Goal: Task Accomplishment & Management: Manage account settings

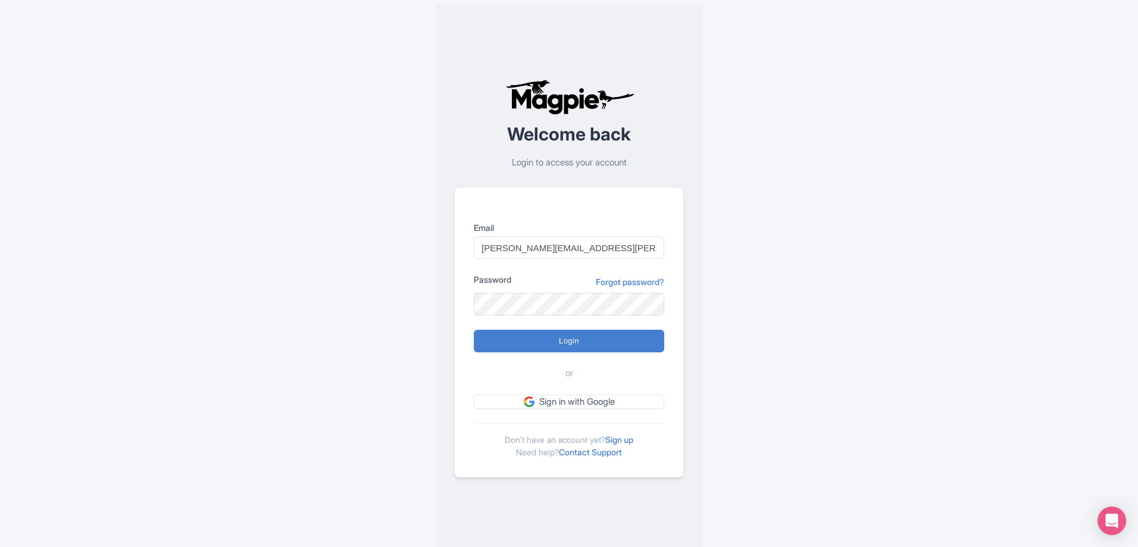
click at [359, 285] on div "Welcome back Login to access your account Email alex.clements@wewheel.com Passw…" at bounding box center [569, 278] width 762 height 556
click at [474, 330] on input "Login" at bounding box center [569, 341] width 190 height 23
type input "Logging in..."
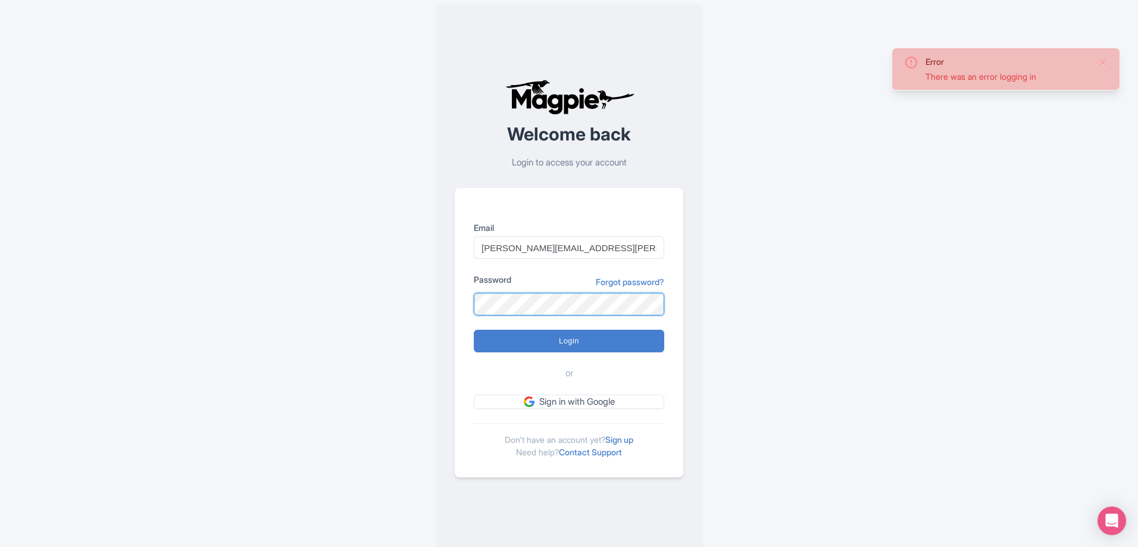
click at [474, 330] on input "Login" at bounding box center [569, 341] width 190 height 23
type input "Logging in..."
click at [365, 289] on div "Error There was an error logging in Welcome back Login to access your account E…" at bounding box center [569, 278] width 762 height 556
click at [474, 330] on input "Login" at bounding box center [569, 341] width 190 height 23
type input "Logging in..."
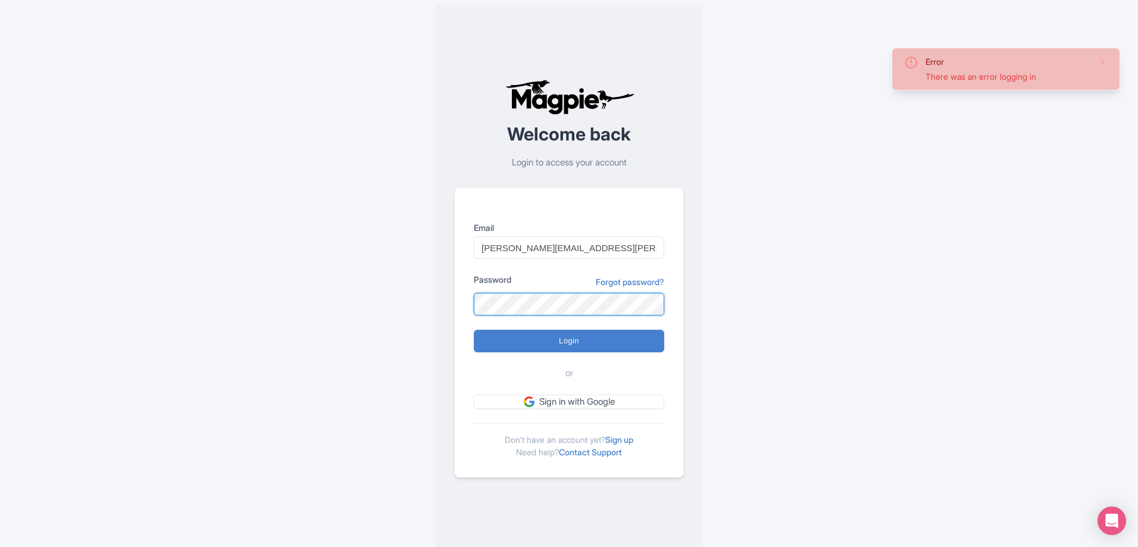
click at [377, 281] on div "Error There was an error logging in Welcome back Login to access your account E…" at bounding box center [569, 278] width 762 height 556
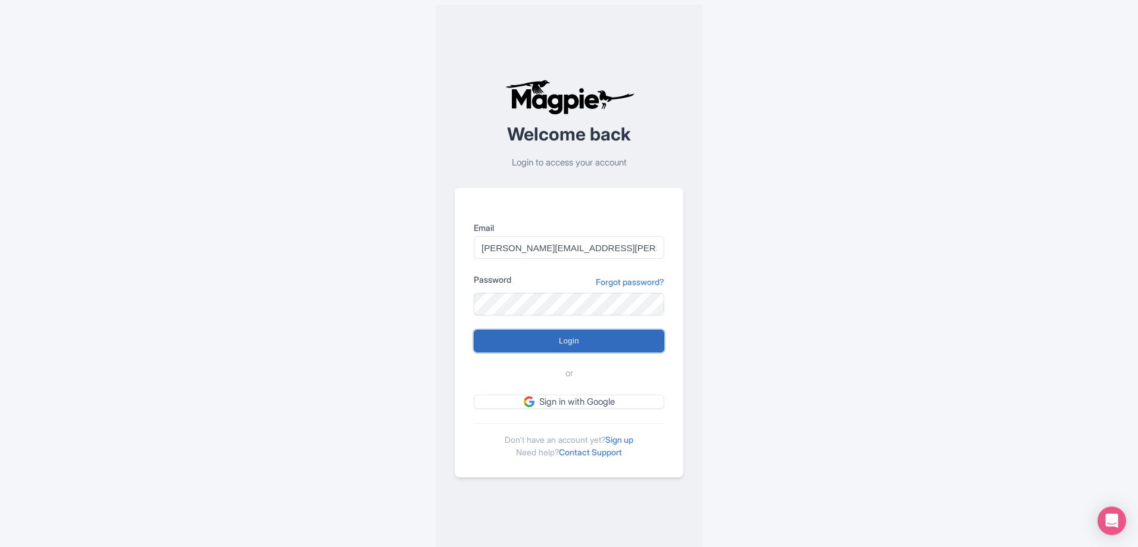
click at [512, 339] on input "Login" at bounding box center [569, 341] width 190 height 23
type input "Logging in..."
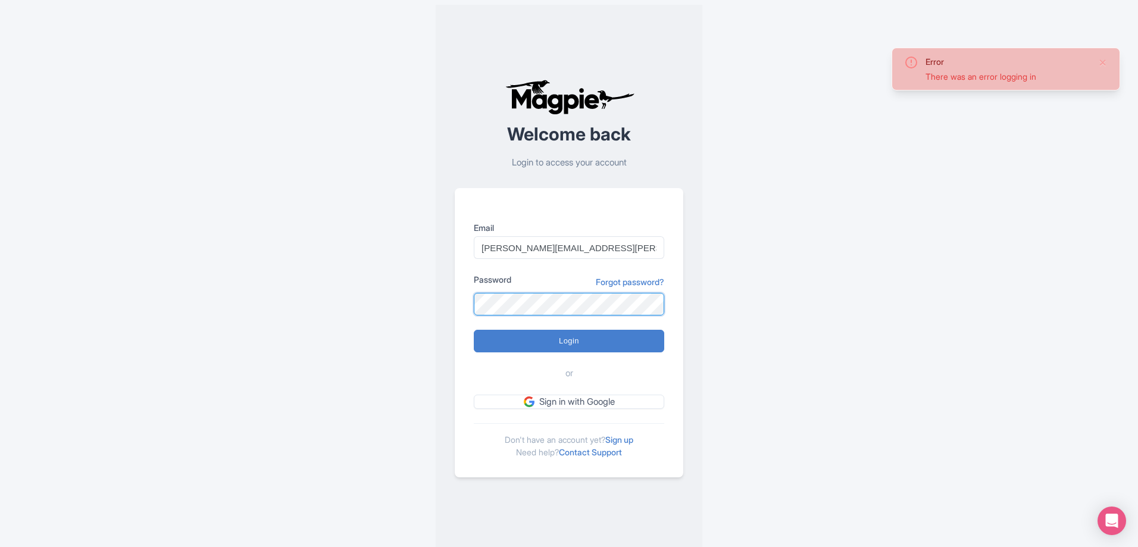
click at [418, 296] on div "Error There was an error logging in Welcome back Login to access your account E…" at bounding box center [569, 278] width 762 height 556
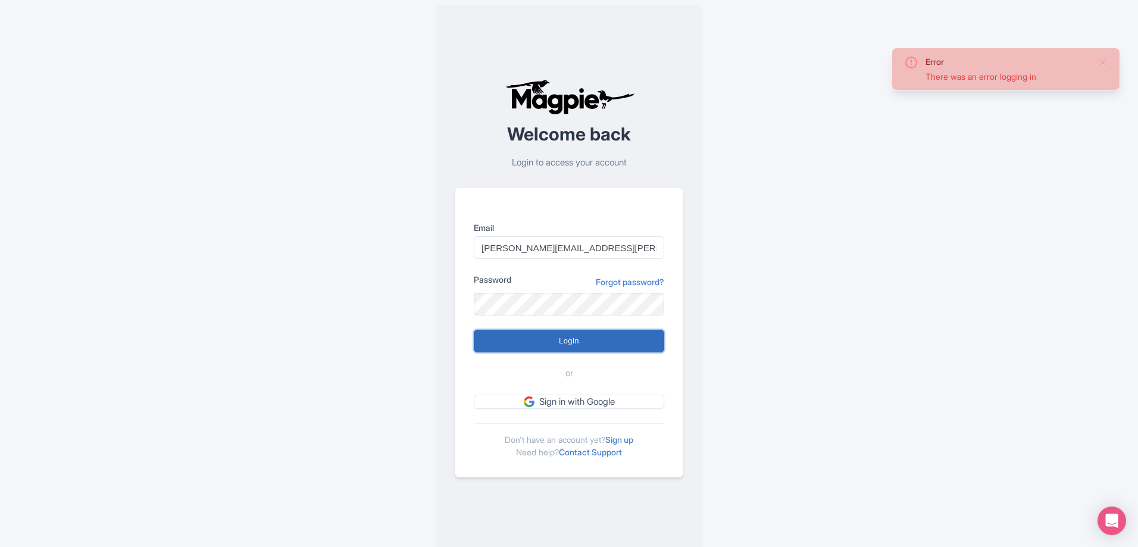
click at [585, 342] on input "Login" at bounding box center [569, 341] width 190 height 23
type input "Logging in..."
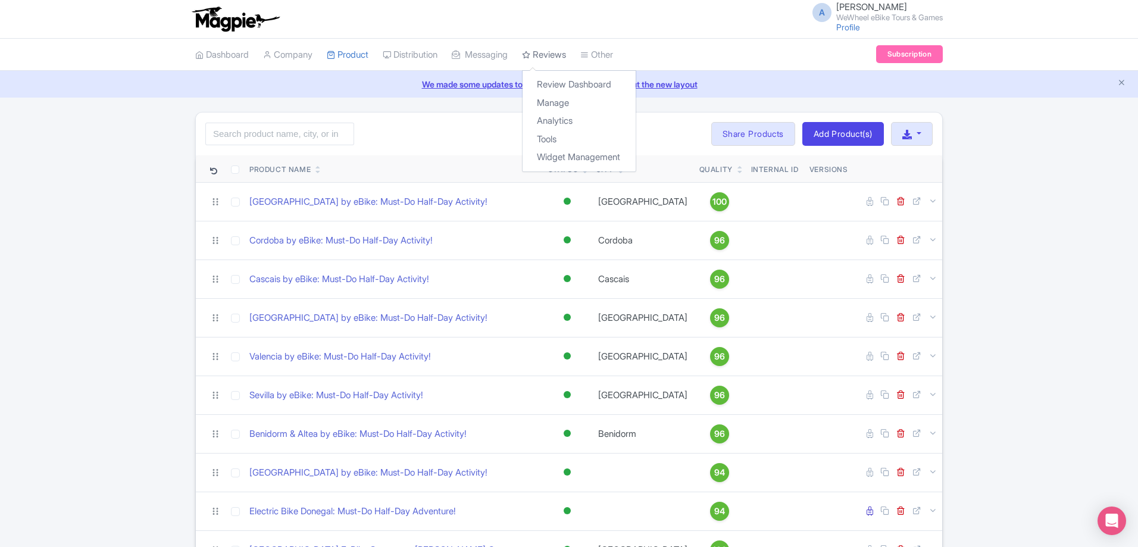
click at [545, 54] on link "Reviews" at bounding box center [544, 55] width 44 height 33
